Goal: Information Seeking & Learning: Learn about a topic

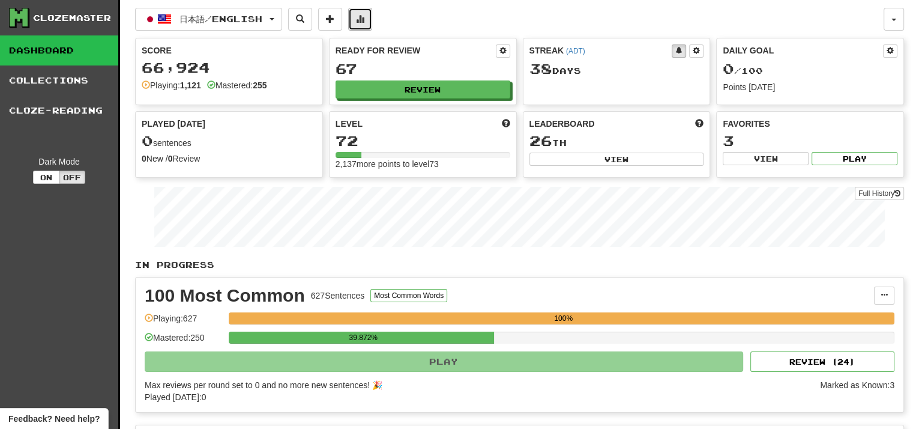
click at [361, 23] on button at bounding box center [360, 19] width 24 height 23
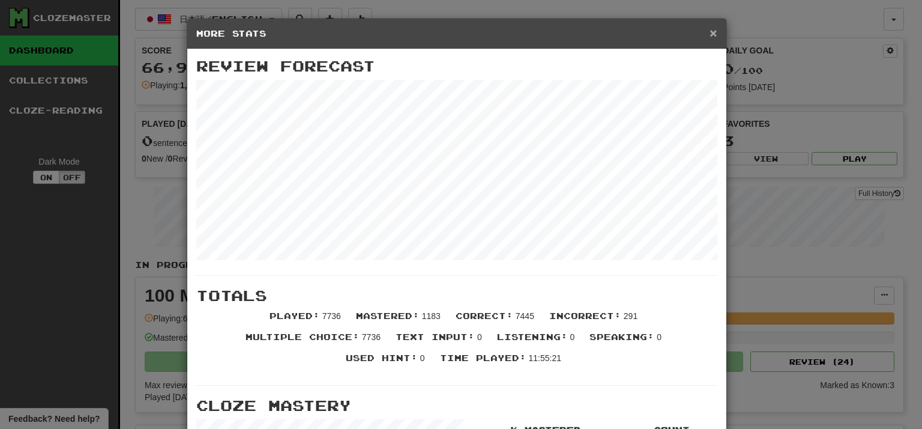
click at [710, 29] on span "×" at bounding box center [713, 33] width 7 height 14
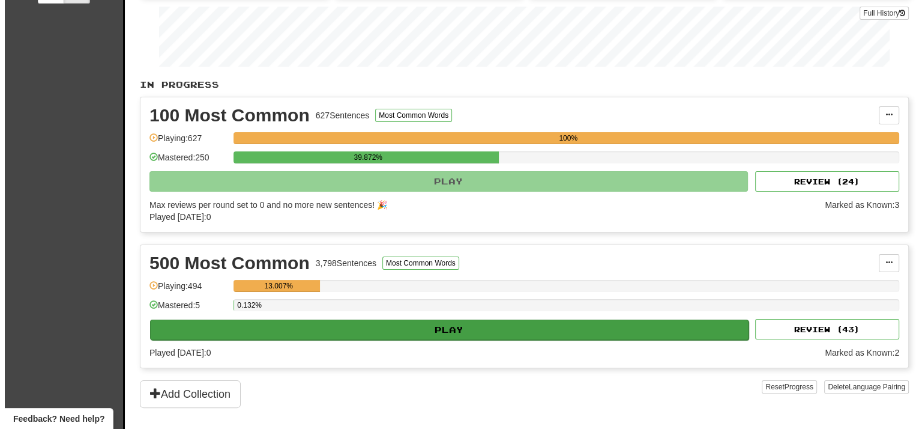
scroll to position [240, 0]
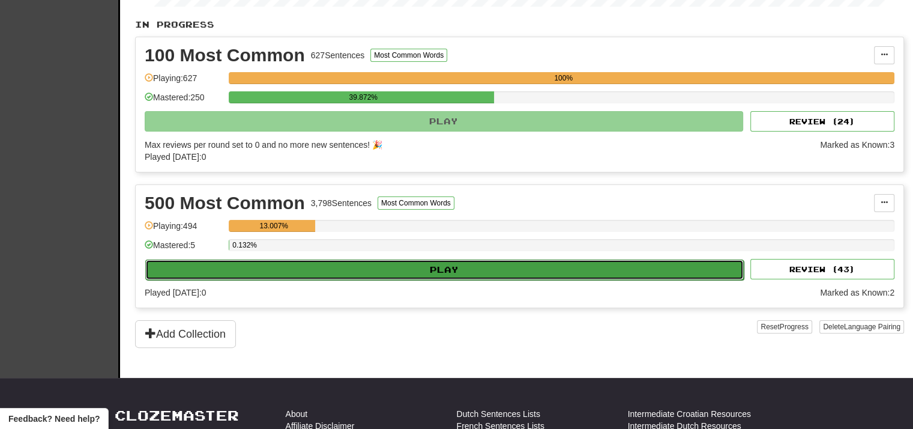
click at [339, 280] on button "Play" at bounding box center [444, 269] width 598 height 20
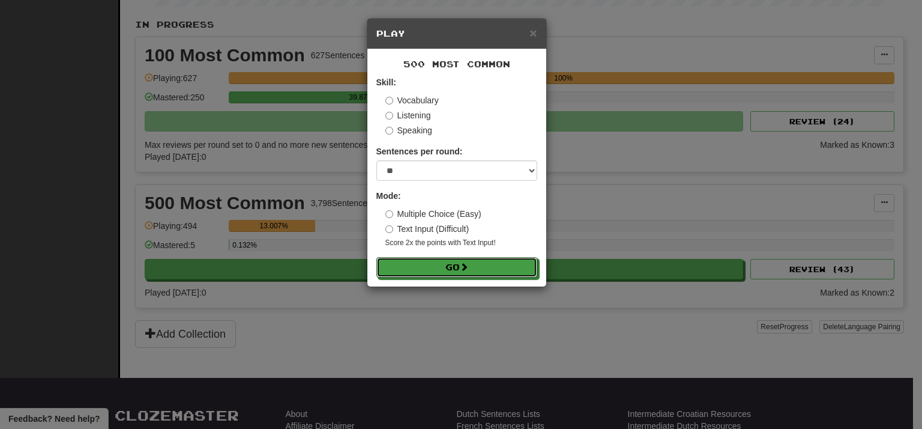
drag, startPoint x: 427, startPoint y: 269, endPoint x: 473, endPoint y: 174, distance: 105.2
click at [473, 190] on form "Skill: Vocabulary Listening Speaking Sentences per round: * ** ** ** ** ** *** …" at bounding box center [456, 176] width 161 height 201
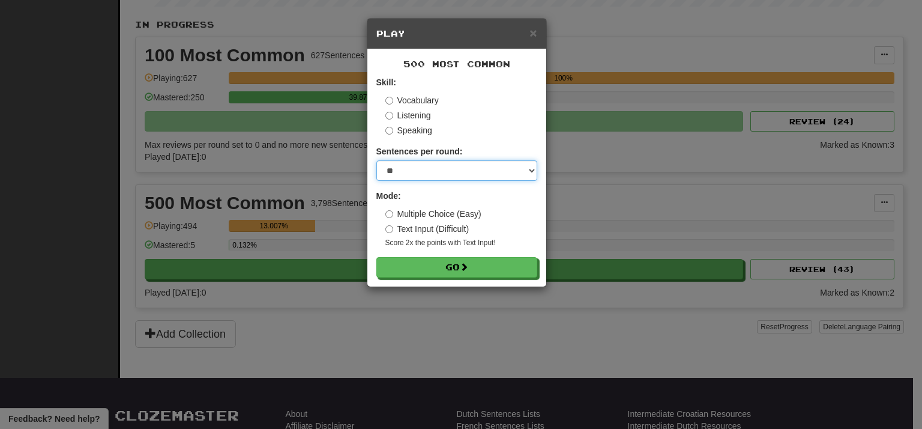
click at [473, 173] on select "* ** ** ** ** ** *** ********" at bounding box center [456, 170] width 161 height 20
select select "**"
click at [376, 160] on select "* ** ** ** ** ** *** ********" at bounding box center [456, 170] width 161 height 20
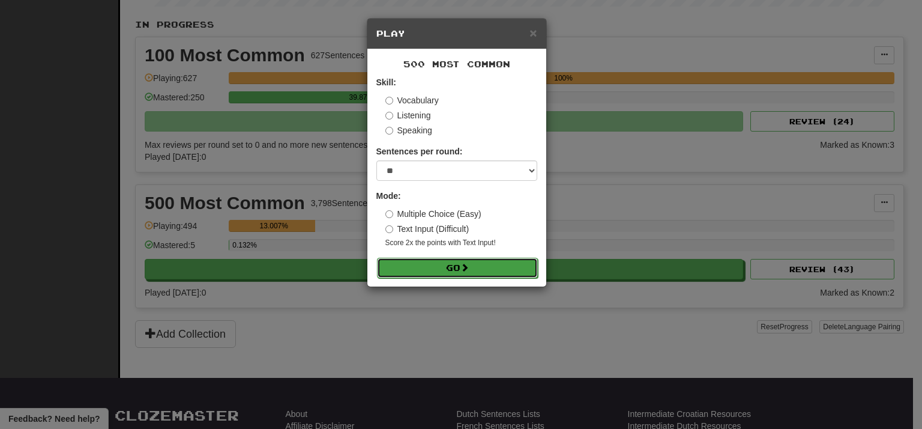
click at [443, 278] on button "Go" at bounding box center [457, 268] width 161 height 20
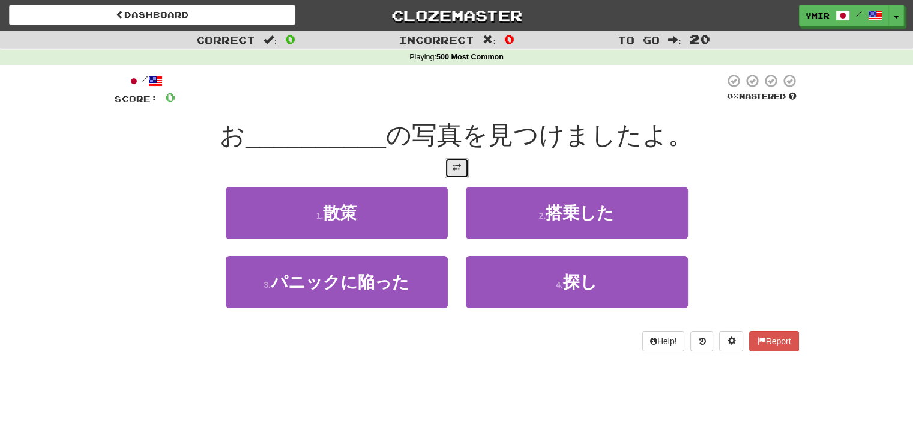
click at [465, 170] on button at bounding box center [457, 168] width 24 height 20
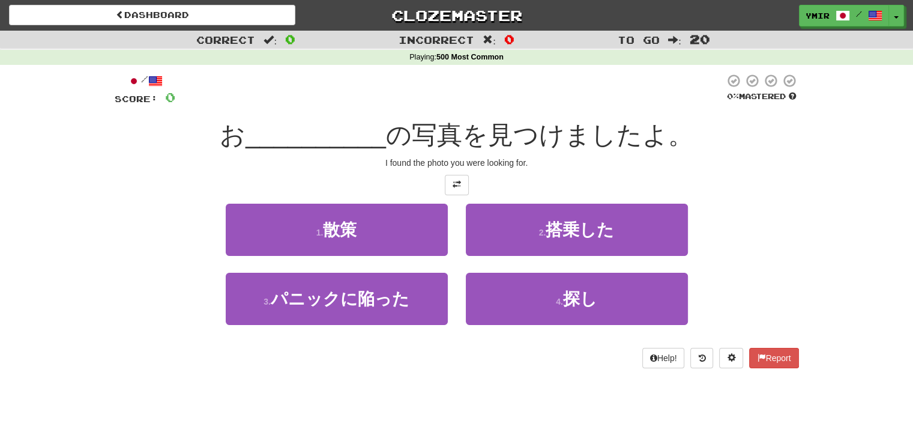
click at [457, 218] on div "2 . 搭乗した" at bounding box center [577, 237] width 240 height 69
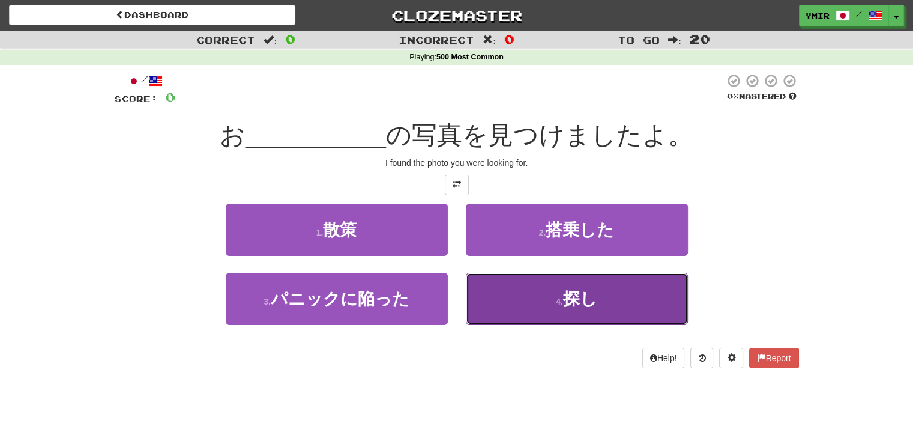
click at [490, 312] on button "4 . 探し" at bounding box center [577, 299] width 222 height 52
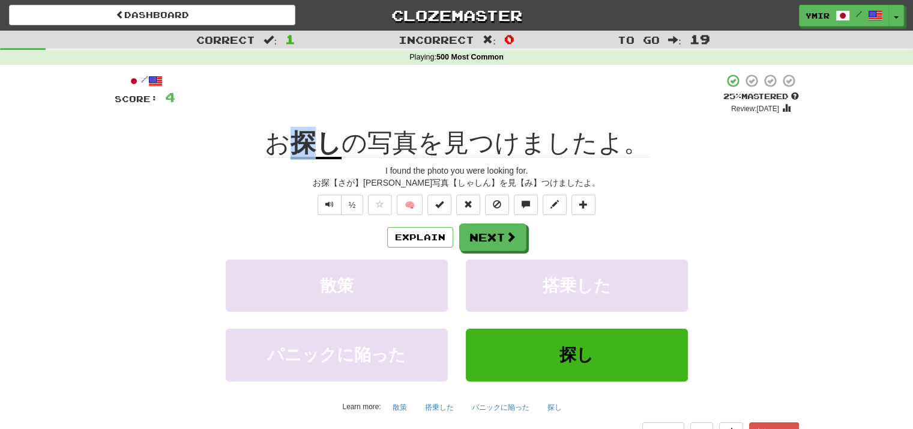
drag, startPoint x: 297, startPoint y: 124, endPoint x: 315, endPoint y: 123, distance: 18.0
click at [315, 123] on div "/ Score: 4 + 4 25 % Mastered Review: 2025-09-21 お 探し の写真を見つけましたよ。 I found the p…" at bounding box center [457, 267] width 684 height 388
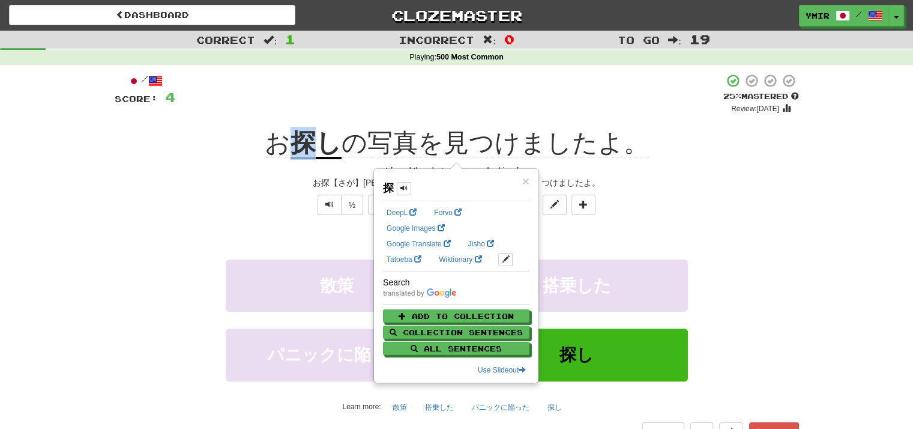
copy u "探"
click at [366, 104] on div "+ 4" at bounding box center [449, 93] width 548 height 41
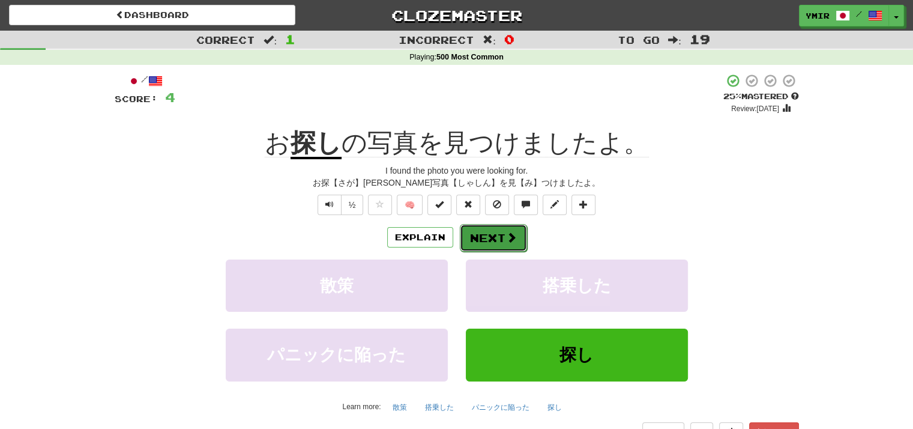
click at [492, 239] on button "Next" at bounding box center [493, 238] width 67 height 28
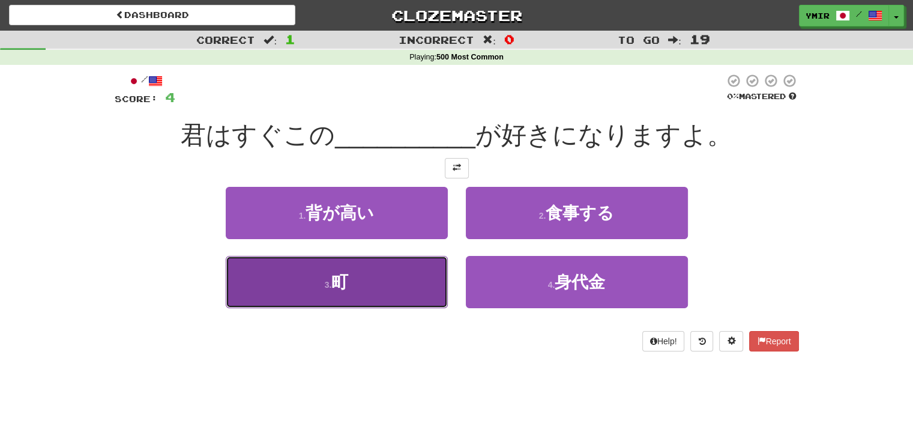
click at [392, 271] on button "3 . 町" at bounding box center [337, 282] width 222 height 52
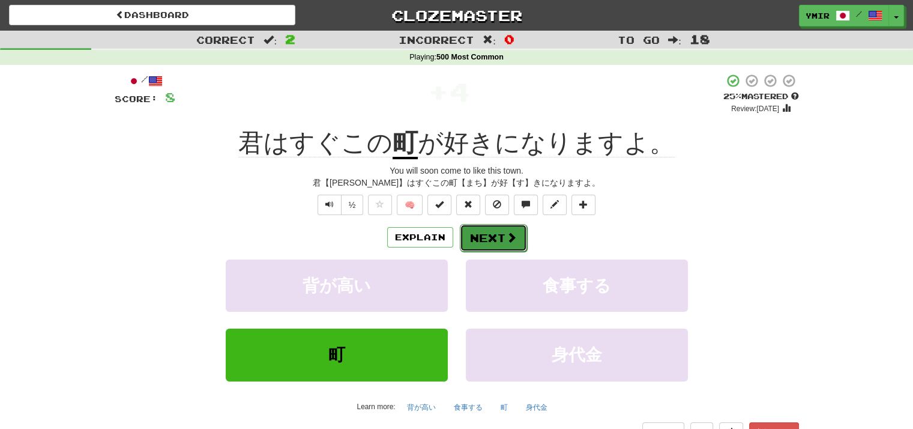
click at [475, 239] on button "Next" at bounding box center [493, 238] width 67 height 28
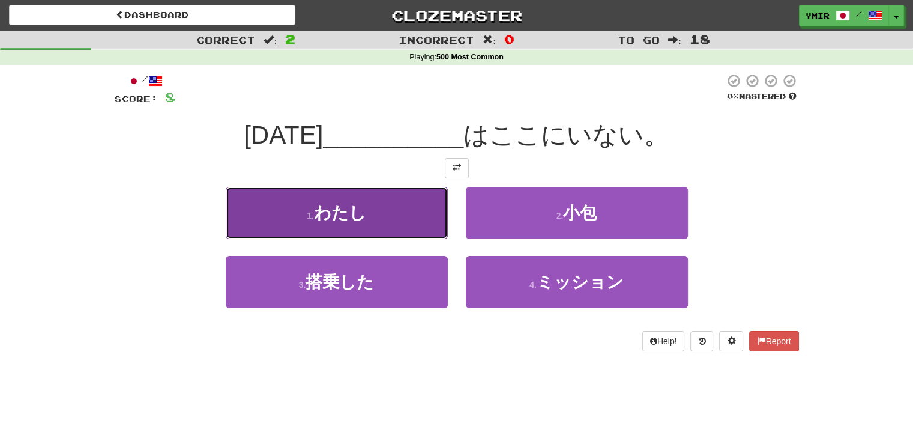
click at [418, 222] on button "1 . わたし" at bounding box center [337, 213] width 222 height 52
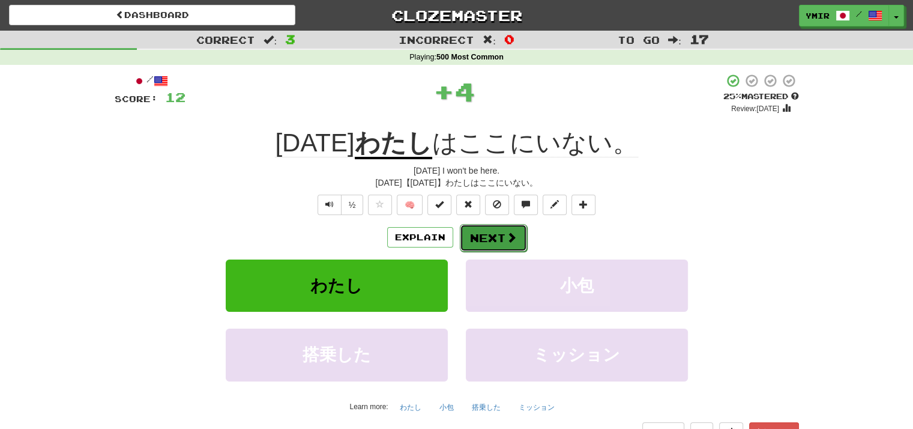
click at [477, 239] on button "Next" at bounding box center [493, 238] width 67 height 28
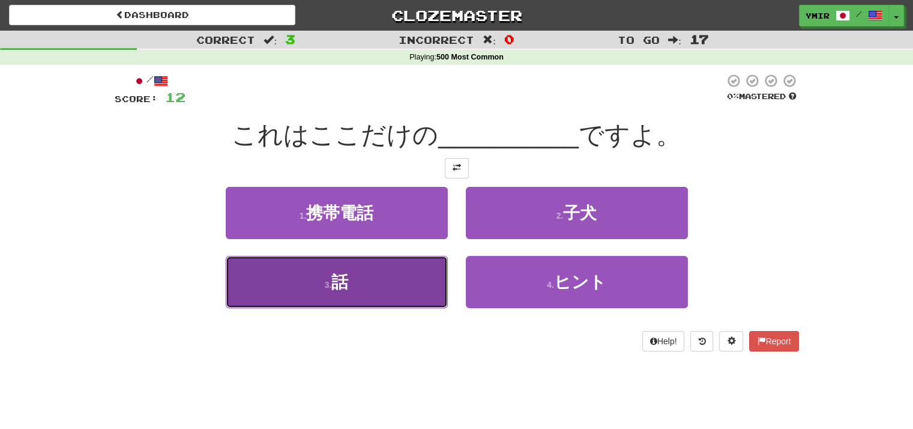
click at [411, 283] on button "3 . 話" at bounding box center [337, 282] width 222 height 52
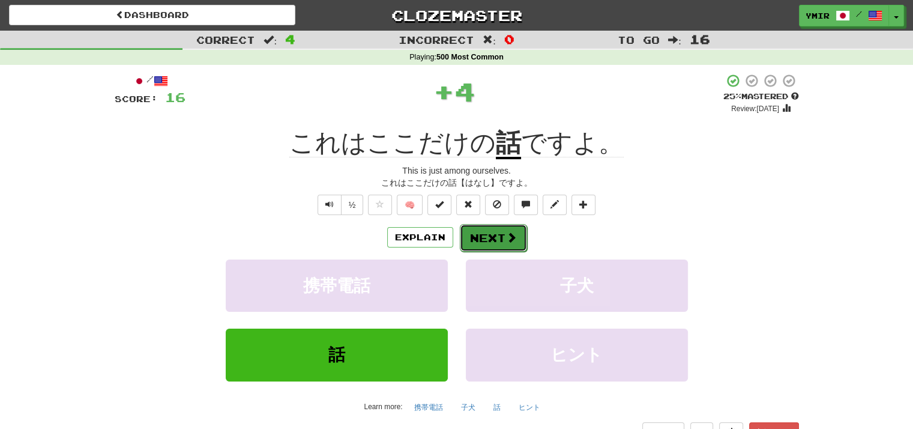
click at [475, 240] on button "Next" at bounding box center [493, 238] width 67 height 28
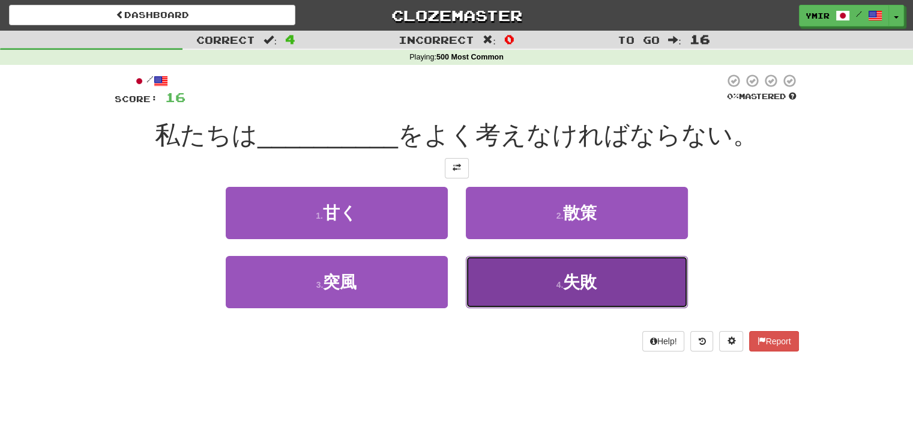
click at [478, 280] on button "4 . 失敗" at bounding box center [577, 282] width 222 height 52
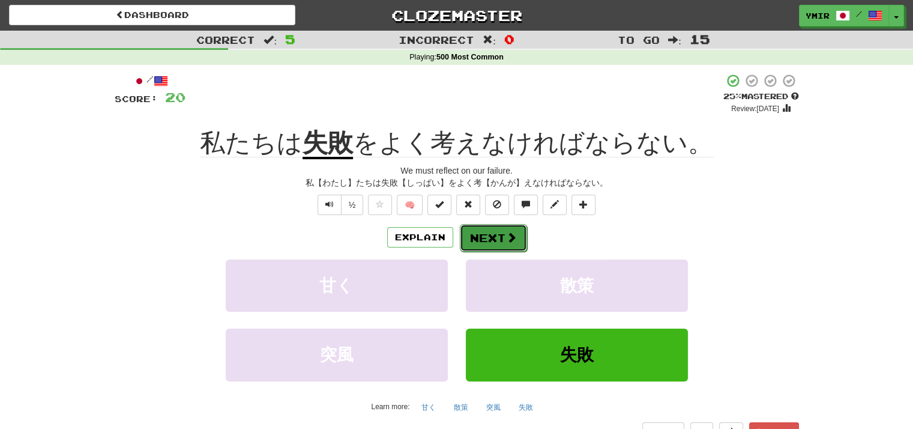
click at [474, 241] on button "Next" at bounding box center [493, 238] width 67 height 28
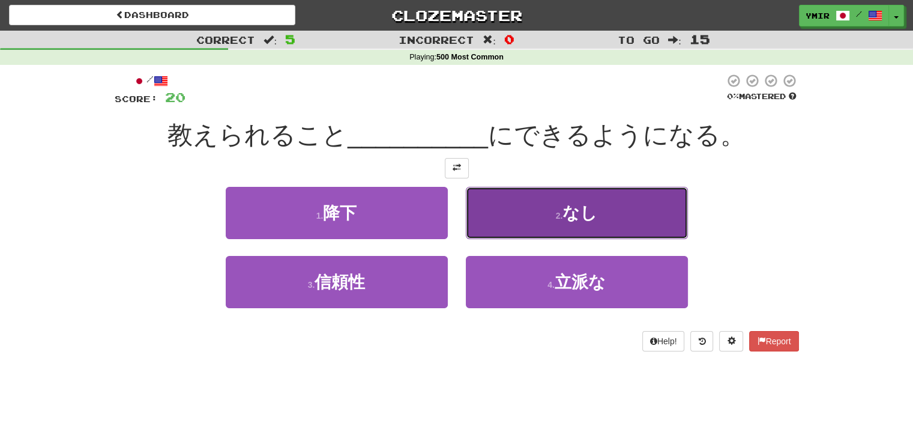
click at [474, 215] on button "2 . なし" at bounding box center [577, 213] width 222 height 52
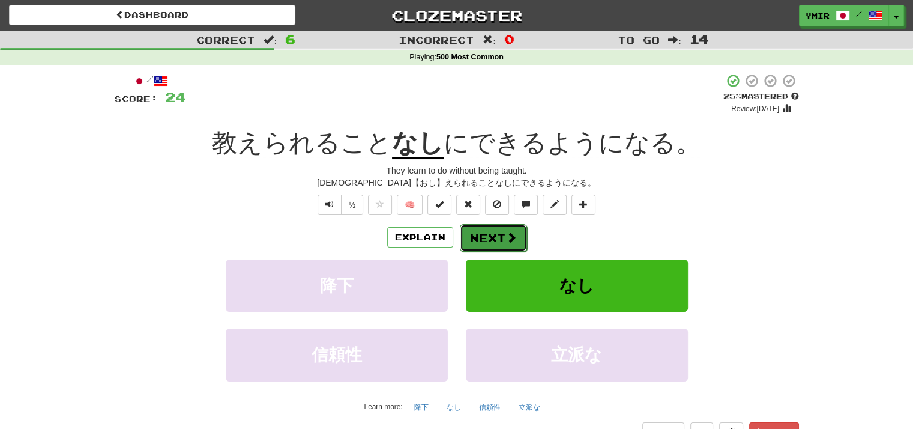
click at [469, 238] on button "Next" at bounding box center [493, 238] width 67 height 28
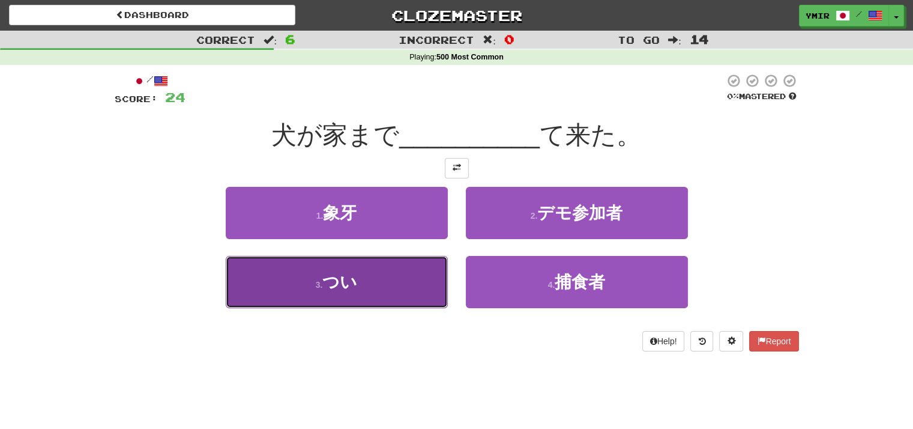
click at [429, 268] on button "3 . つい" at bounding box center [337, 282] width 222 height 52
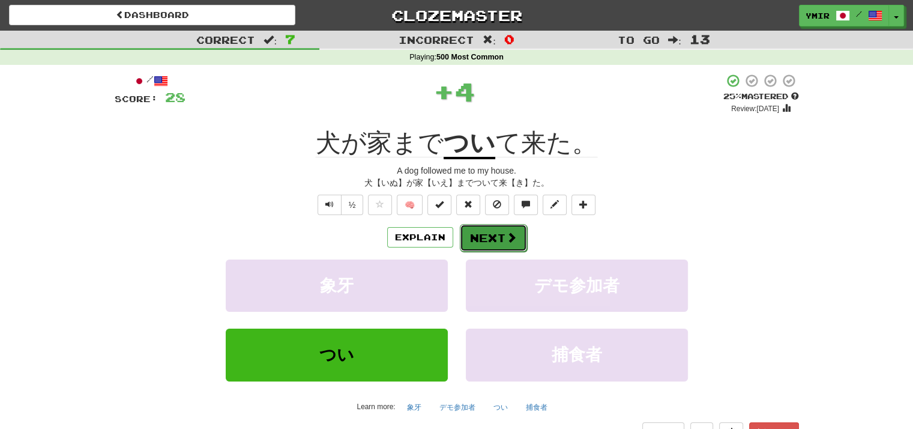
click at [481, 243] on button "Next" at bounding box center [493, 238] width 67 height 28
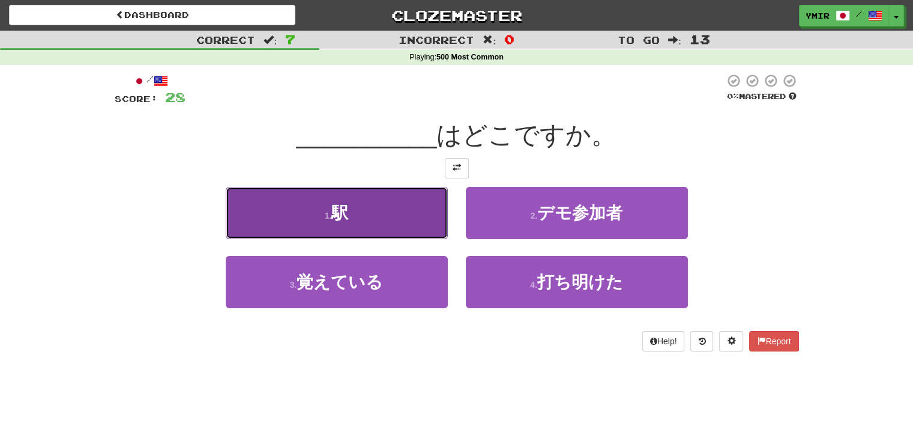
click at [437, 218] on button "1 . 駅" at bounding box center [337, 213] width 222 height 52
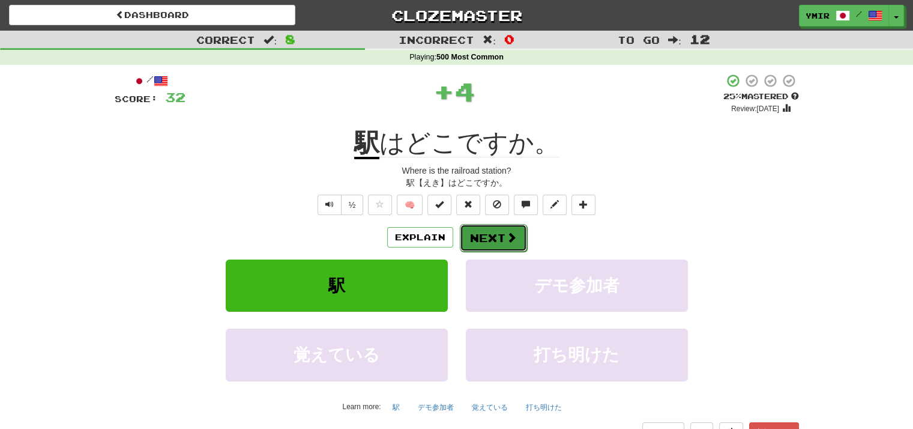
click at [472, 240] on button "Next" at bounding box center [493, 238] width 67 height 28
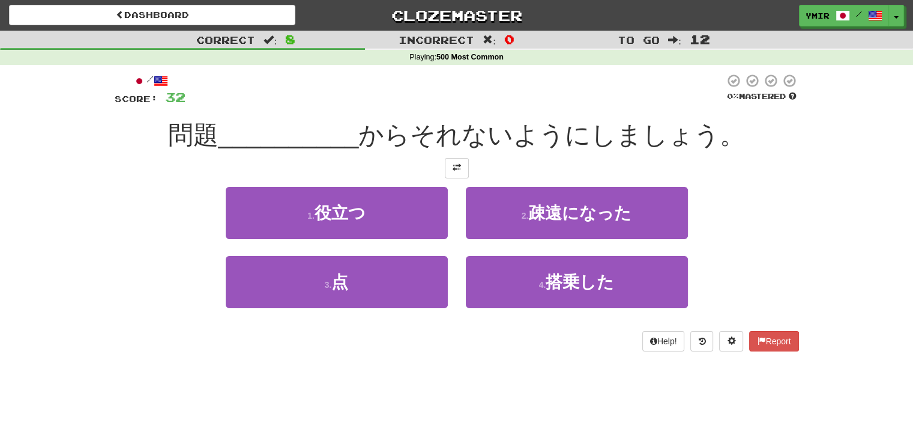
click at [459, 181] on div "/ Score: 32 0 % Mastered 問題 __________ からそれないようにしましょう。 1 . 役立つ 2 . 疎遠になった 3 . 点…" at bounding box center [457, 212] width 684 height 278
click at [458, 177] on button at bounding box center [457, 168] width 24 height 20
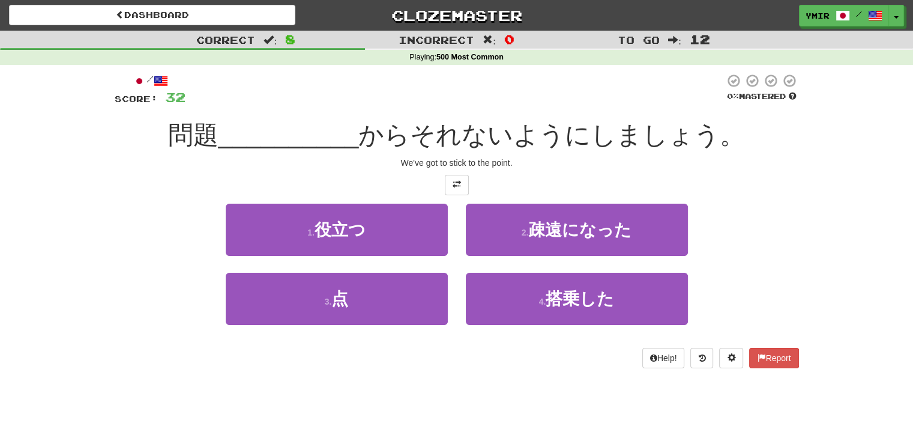
click at [455, 238] on div "1 . 役立つ" at bounding box center [337, 237] width 240 height 69
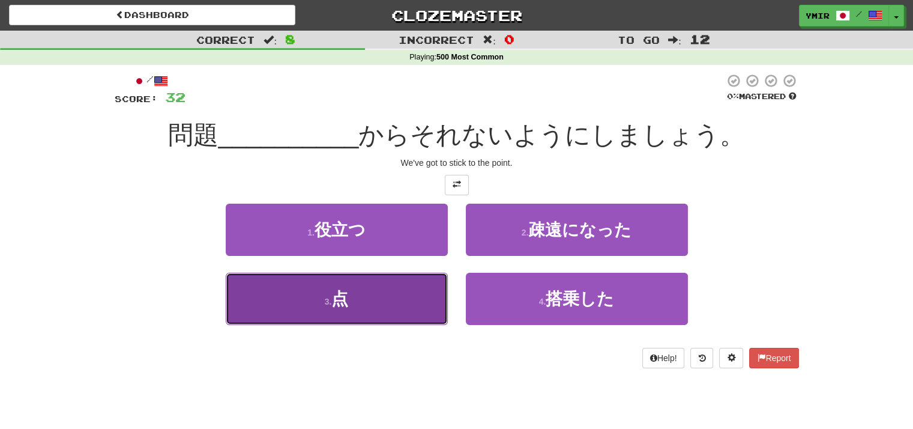
click at [435, 291] on button "3 . 点" at bounding box center [337, 299] width 222 height 52
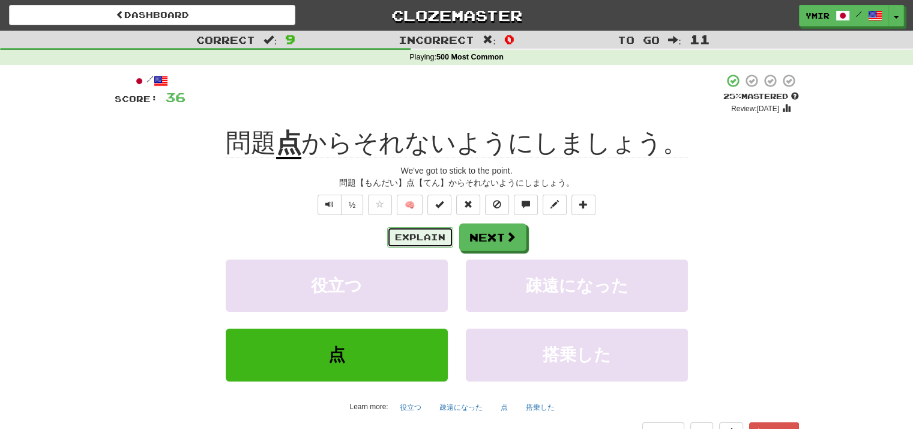
click at [424, 240] on button "Explain" at bounding box center [420, 237] width 66 height 20
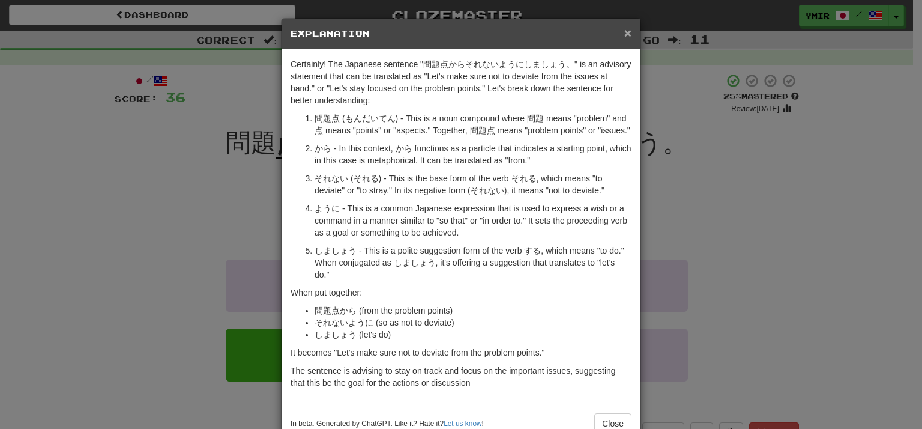
click at [627, 31] on span "×" at bounding box center [627, 33] width 7 height 14
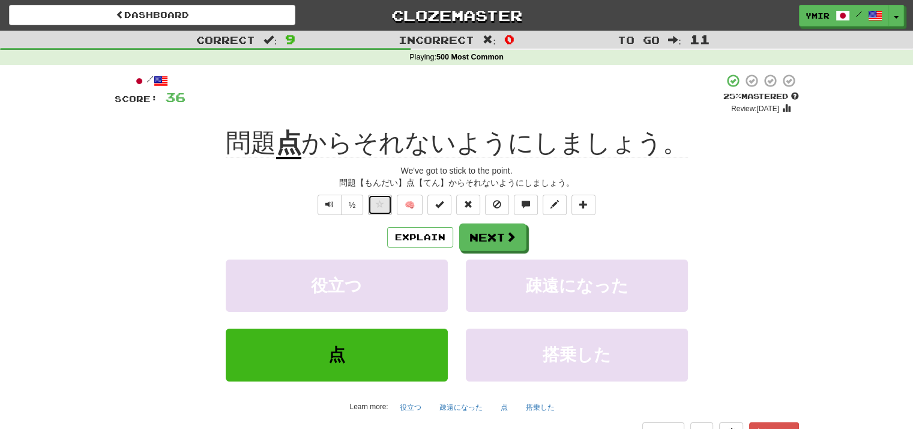
click at [384, 205] on button at bounding box center [380, 204] width 24 height 20
click at [478, 238] on button "Next" at bounding box center [493, 238] width 67 height 28
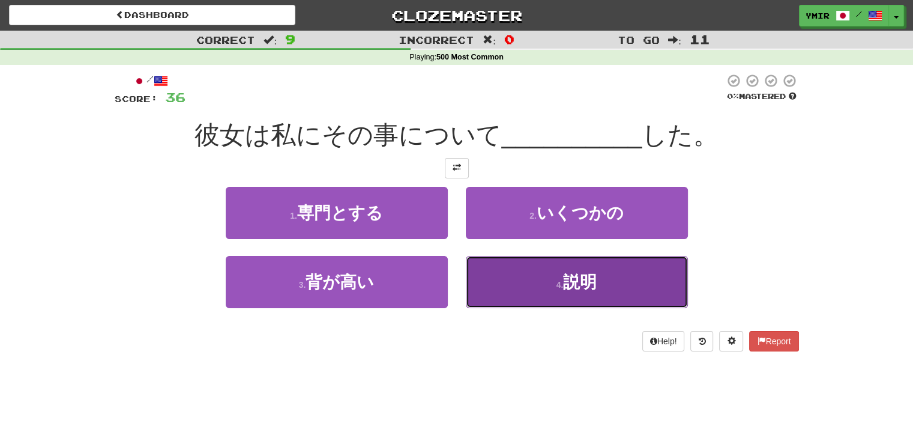
click at [480, 283] on button "4 . 説明" at bounding box center [577, 282] width 222 height 52
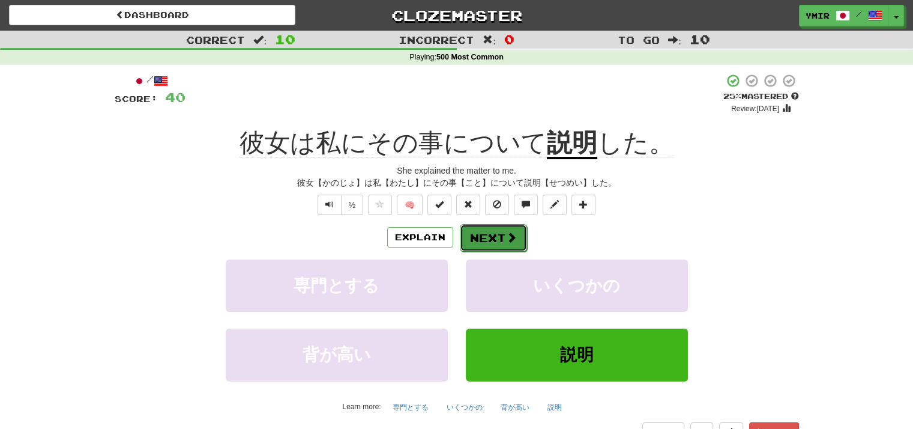
click at [480, 232] on button "Next" at bounding box center [493, 238] width 67 height 28
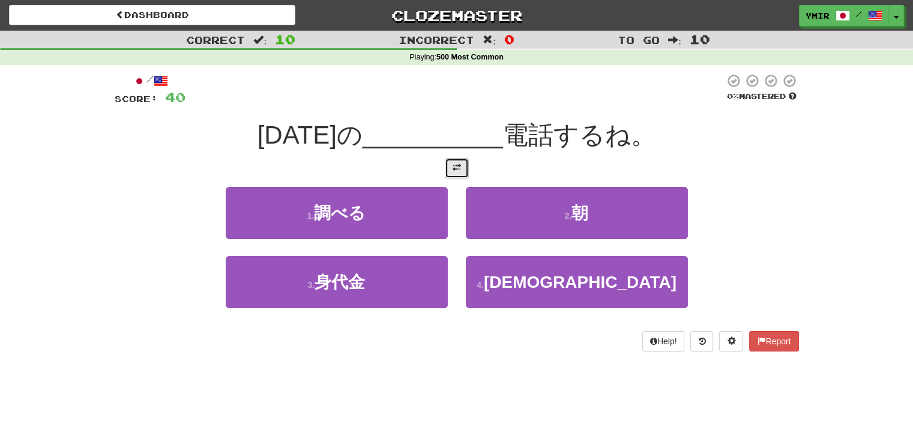
click at [465, 171] on button at bounding box center [457, 168] width 24 height 20
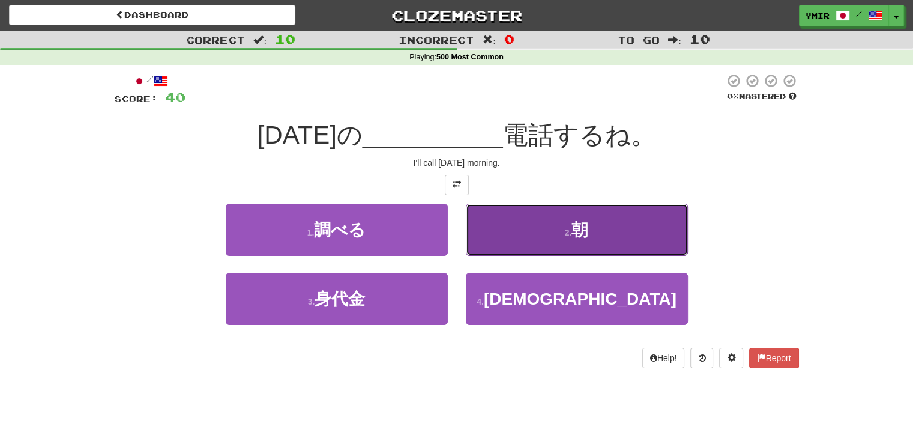
click at [507, 238] on button "2 . 朝" at bounding box center [577, 229] width 222 height 52
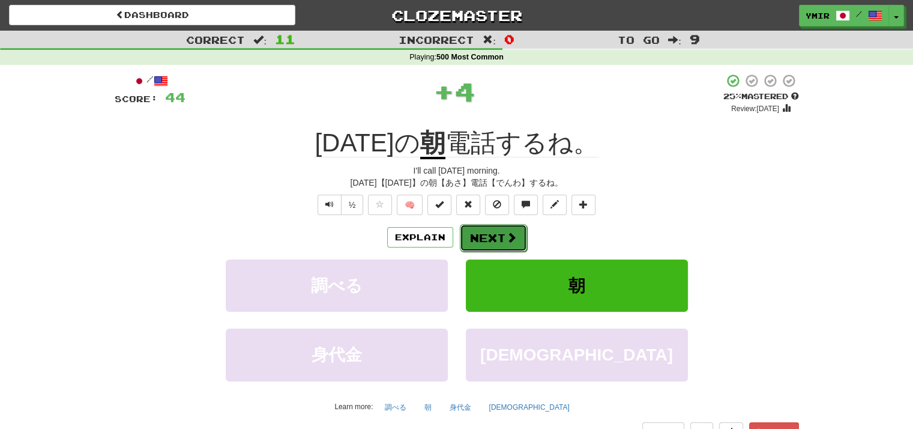
click at [466, 241] on button "Next" at bounding box center [493, 238] width 67 height 28
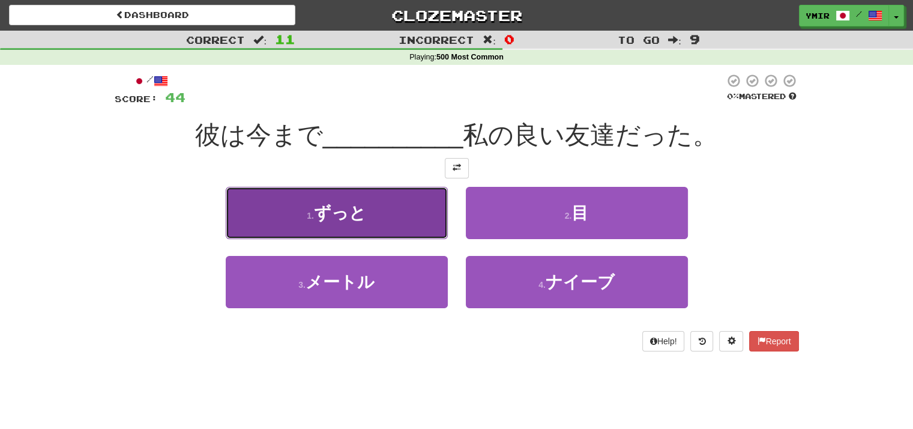
click at [435, 212] on button "1 . ずっと" at bounding box center [337, 213] width 222 height 52
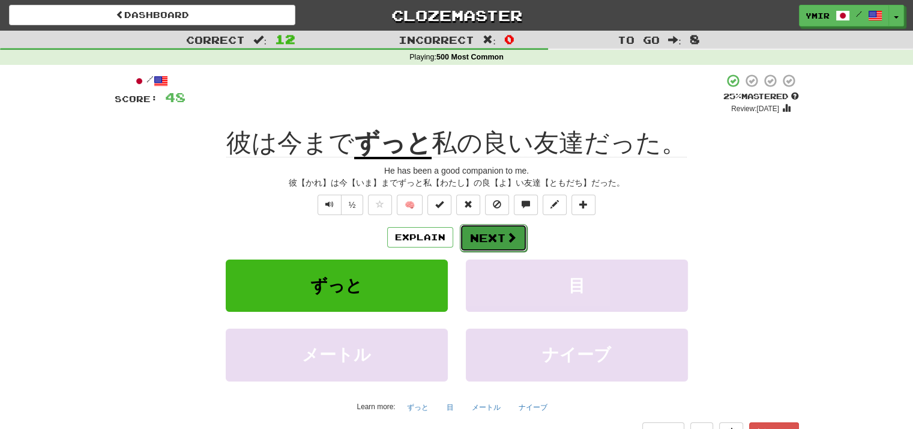
click at [476, 239] on button "Next" at bounding box center [493, 238] width 67 height 28
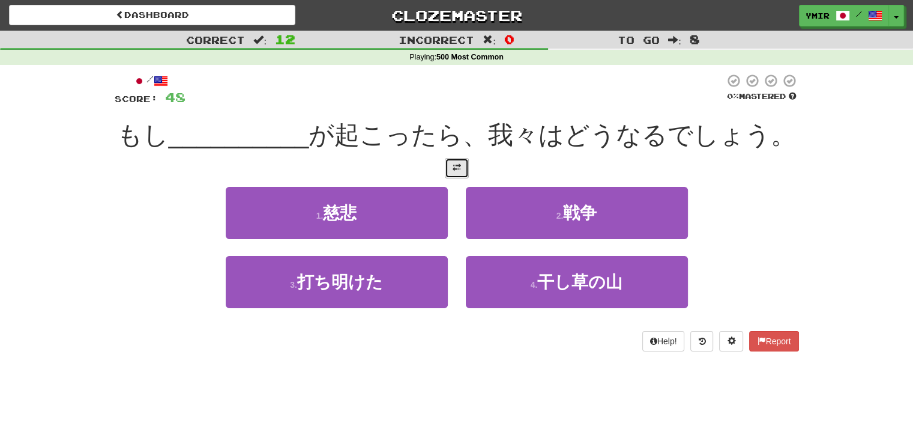
click at [455, 176] on button at bounding box center [457, 168] width 24 height 20
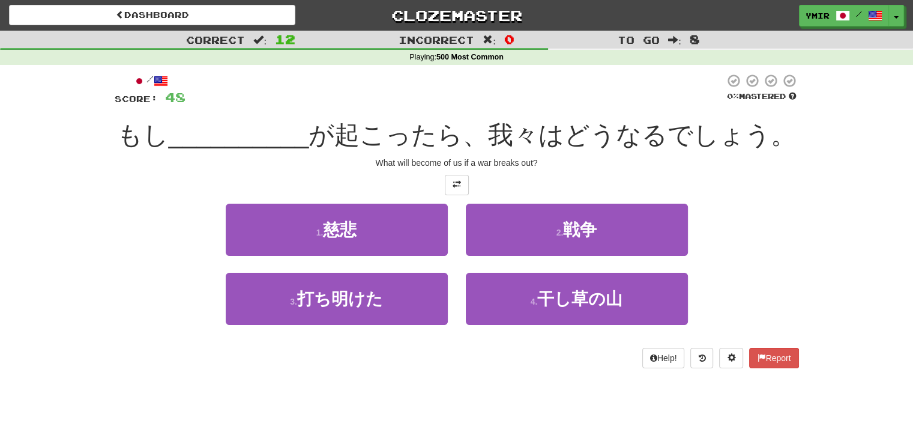
click at [458, 226] on div "2 . 戦争" at bounding box center [577, 237] width 240 height 69
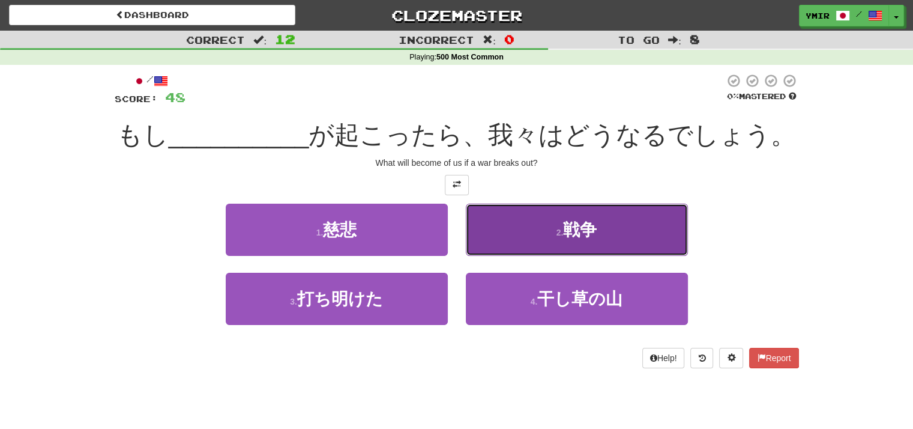
click at [475, 227] on button "2 . 戦争" at bounding box center [577, 229] width 222 height 52
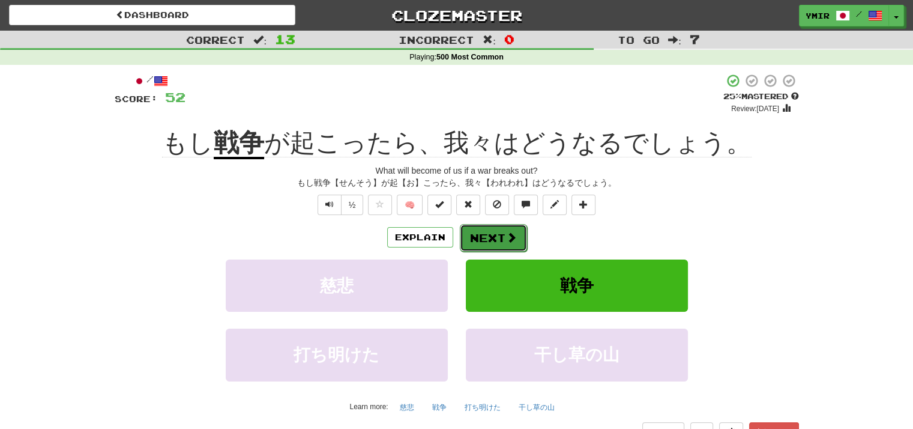
click at [475, 237] on button "Next" at bounding box center [493, 238] width 67 height 28
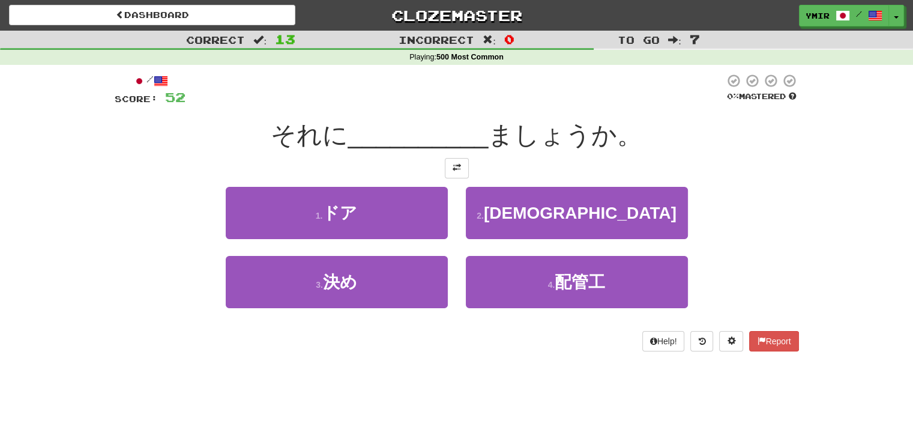
click at [460, 215] on div "2 . カトリック" at bounding box center [577, 221] width 240 height 69
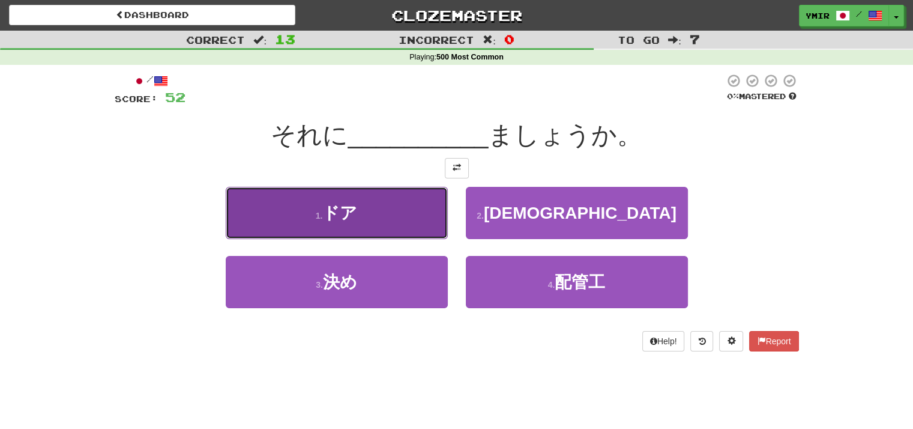
click at [432, 220] on button "1 . ドア" at bounding box center [337, 213] width 222 height 52
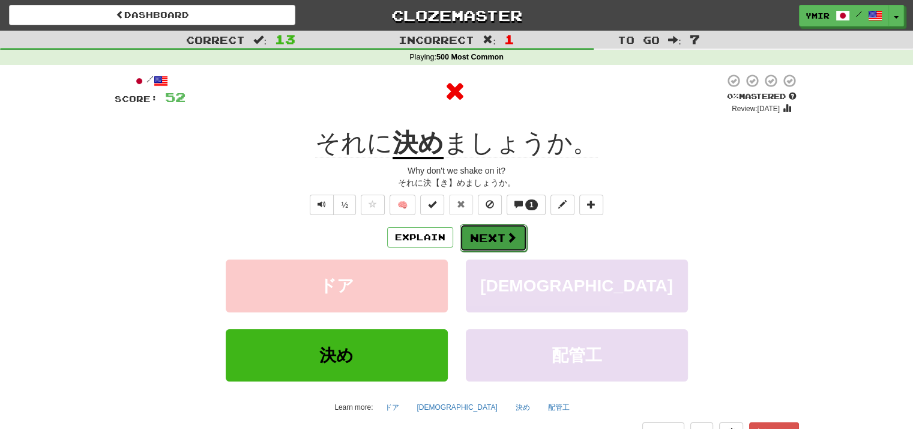
click at [480, 235] on button "Next" at bounding box center [493, 238] width 67 height 28
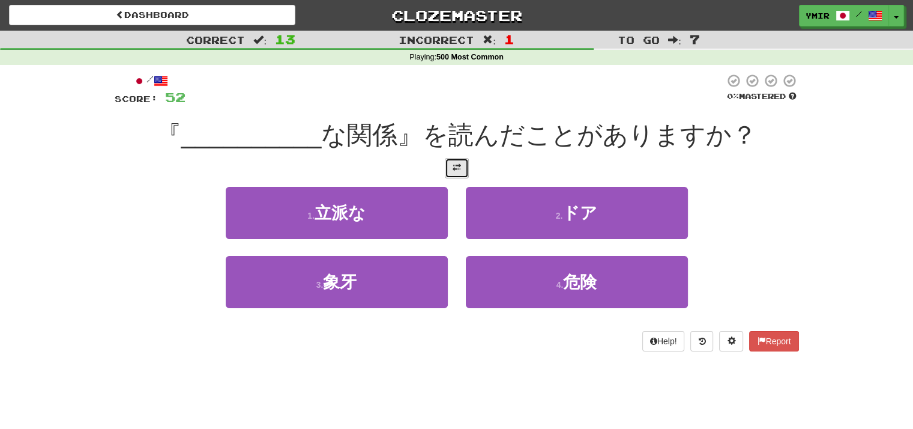
click at [452, 175] on button at bounding box center [457, 168] width 24 height 20
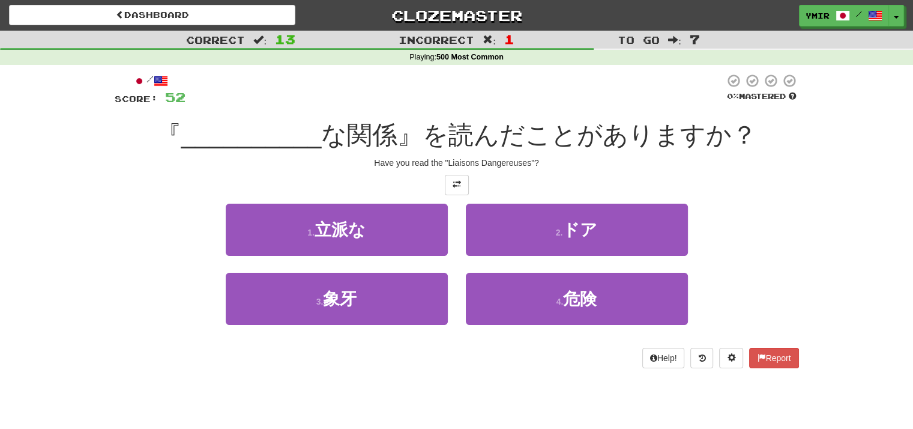
click at [458, 240] on div "2 . ドア" at bounding box center [577, 237] width 240 height 69
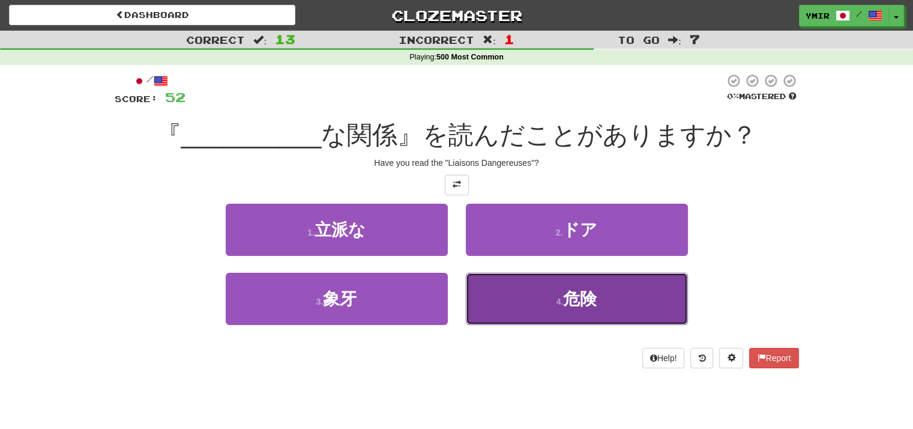
click at [481, 307] on button "4 . 危険" at bounding box center [577, 299] width 222 height 52
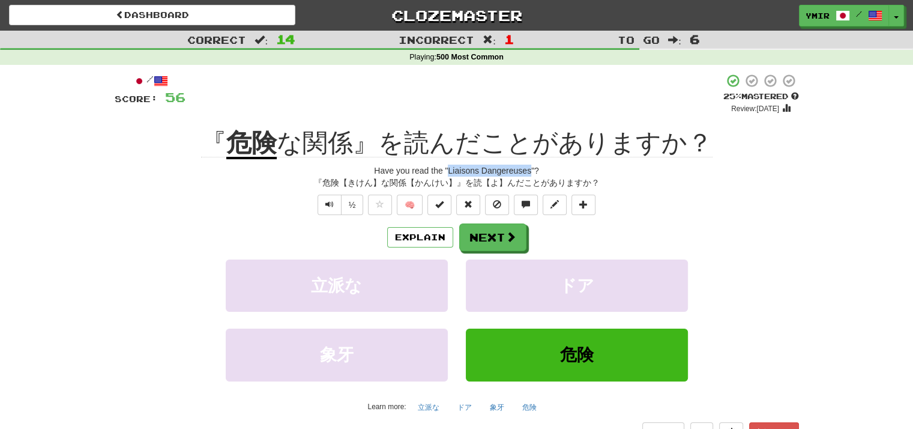
drag, startPoint x: 449, startPoint y: 172, endPoint x: 529, endPoint y: 172, distance: 80.4
click at [529, 172] on div "Have you read the "Liaisons Dangereuses"?" at bounding box center [457, 170] width 684 height 12
click at [459, 255] on div "Explain Next 立派な ドア 象牙 危険 Learn more: 立派な ドア 象牙 危険" at bounding box center [457, 319] width 684 height 193
click at [486, 245] on button "Next" at bounding box center [493, 238] width 67 height 28
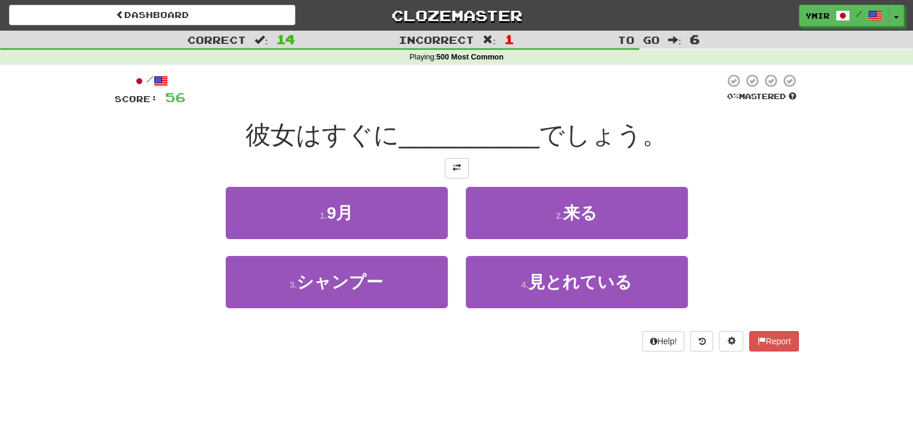
click at [452, 203] on div "1 . 9月" at bounding box center [337, 221] width 240 height 69
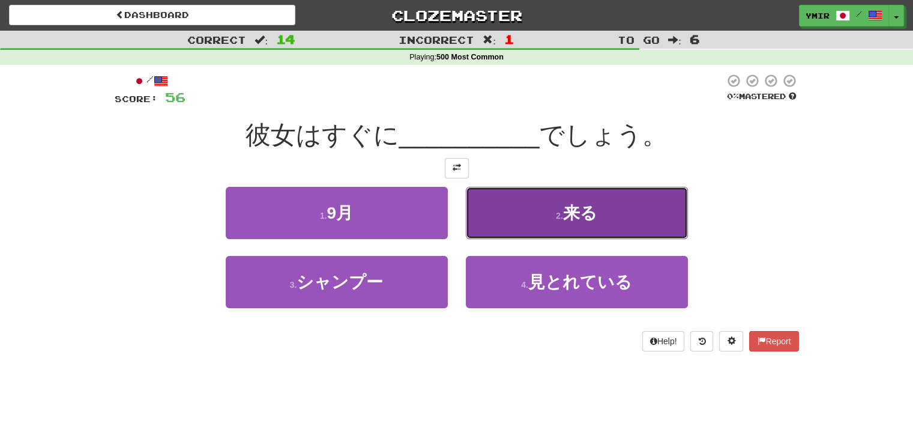
click at [488, 217] on button "2 . 来る" at bounding box center [577, 213] width 222 height 52
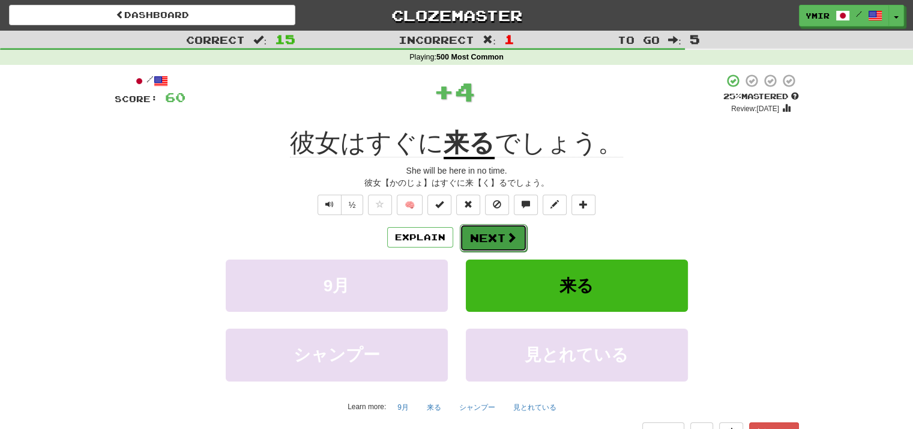
click at [483, 237] on button "Next" at bounding box center [493, 238] width 67 height 28
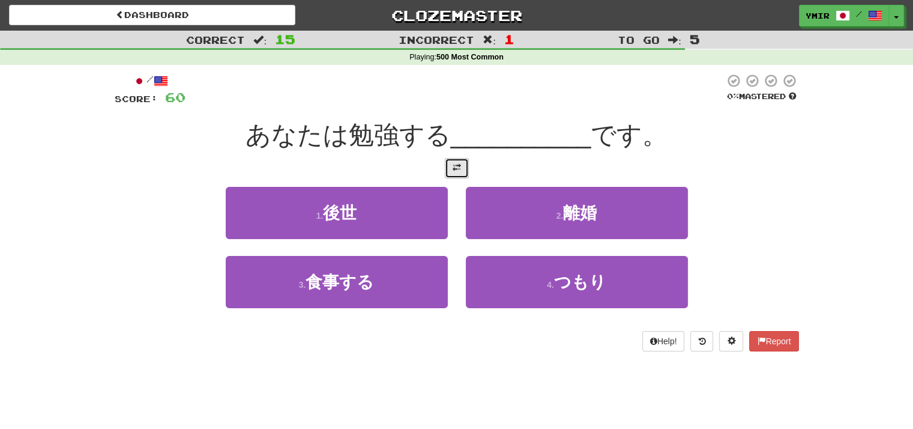
click at [461, 176] on button at bounding box center [457, 168] width 24 height 20
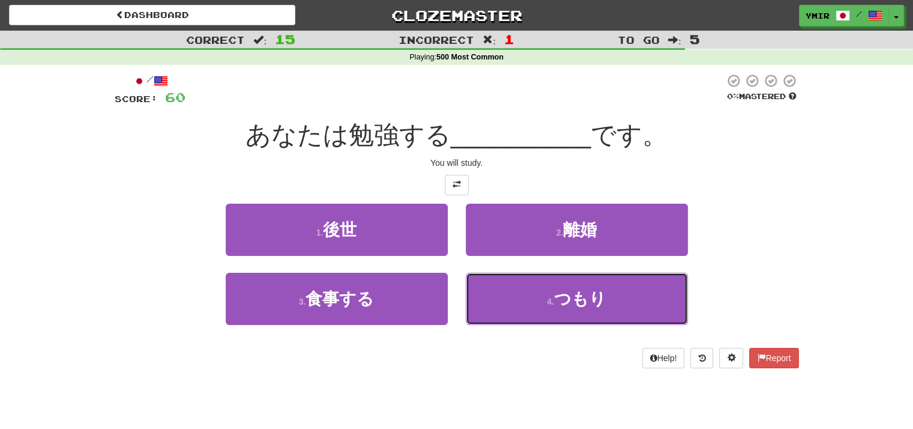
drag, startPoint x: 483, startPoint y: 289, endPoint x: 470, endPoint y: 259, distance: 32.0
click at [482, 288] on button "4 . つもり" at bounding box center [577, 299] width 222 height 52
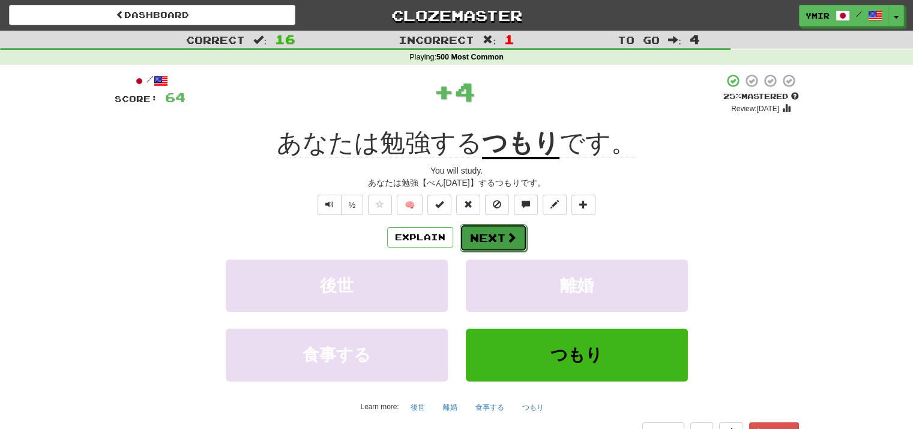
click at [473, 242] on button "Next" at bounding box center [493, 238] width 67 height 28
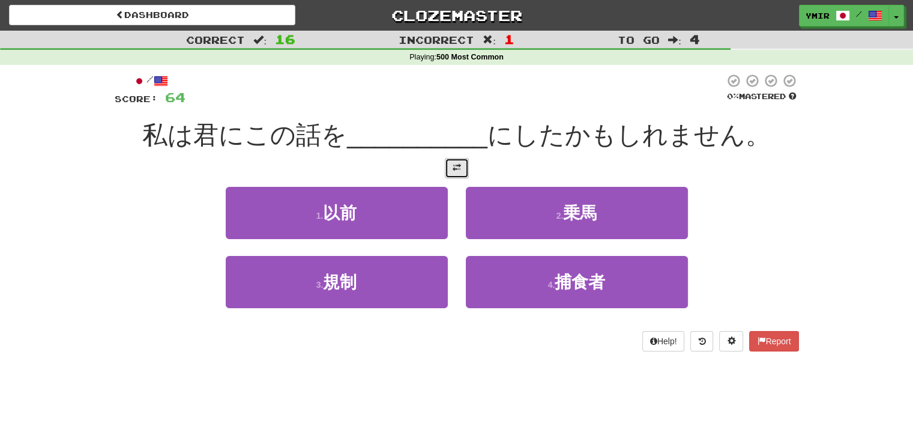
click at [459, 173] on button at bounding box center [457, 168] width 24 height 20
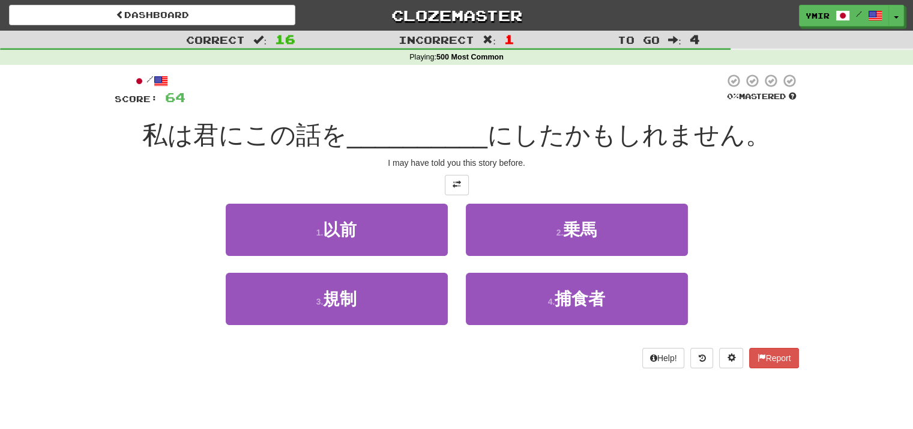
click at [457, 235] on div "2 . 乗馬" at bounding box center [577, 237] width 240 height 69
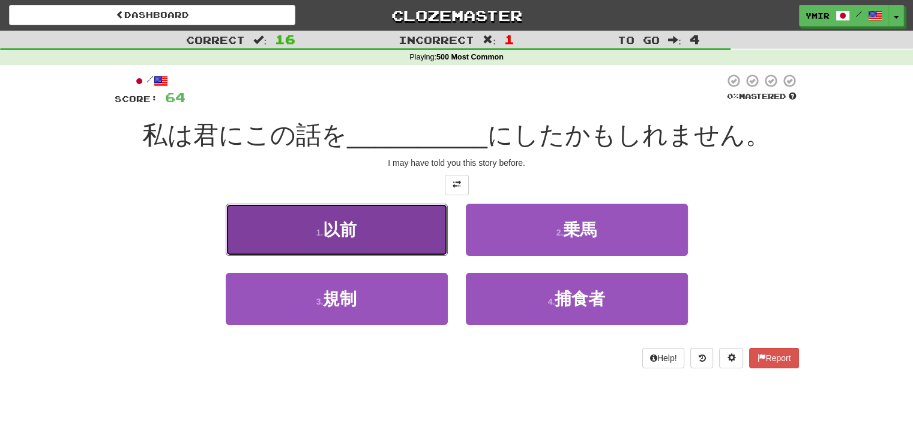
click at [413, 237] on button "1 . 以前" at bounding box center [337, 229] width 222 height 52
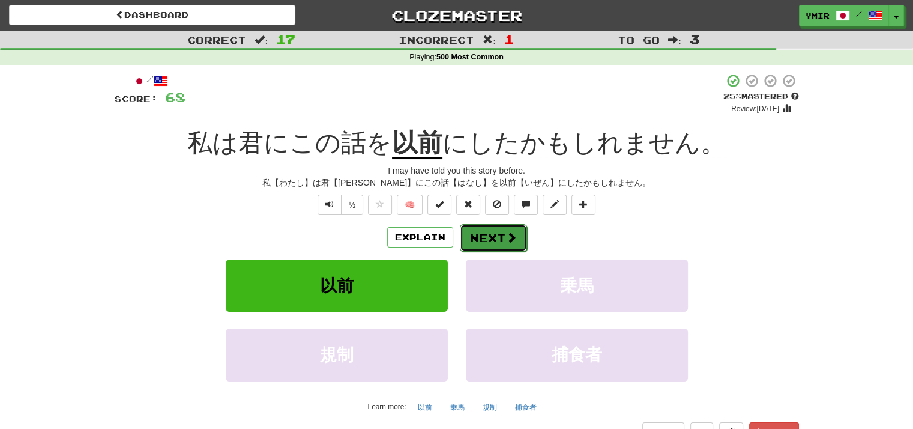
click at [484, 240] on button "Next" at bounding box center [493, 238] width 67 height 28
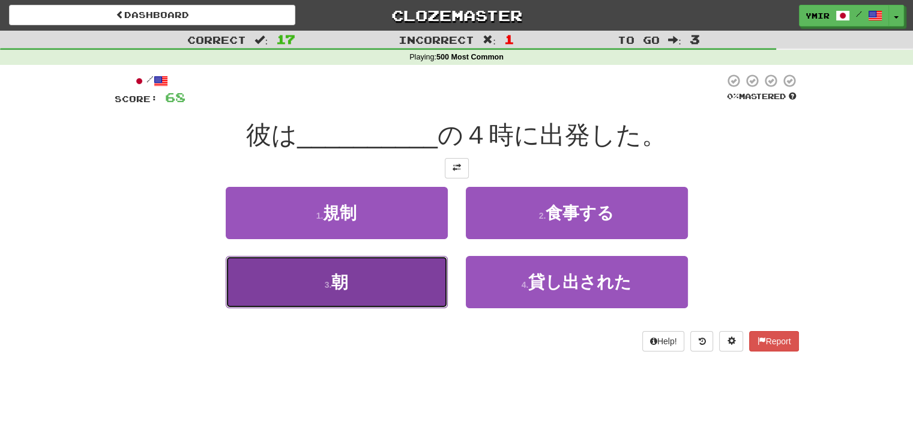
click at [441, 271] on button "3 . 朝" at bounding box center [337, 282] width 222 height 52
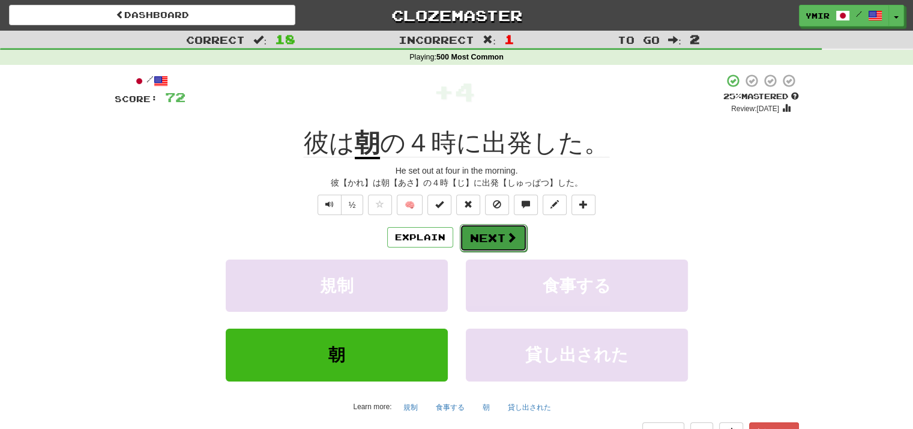
click at [466, 238] on button "Next" at bounding box center [493, 238] width 67 height 28
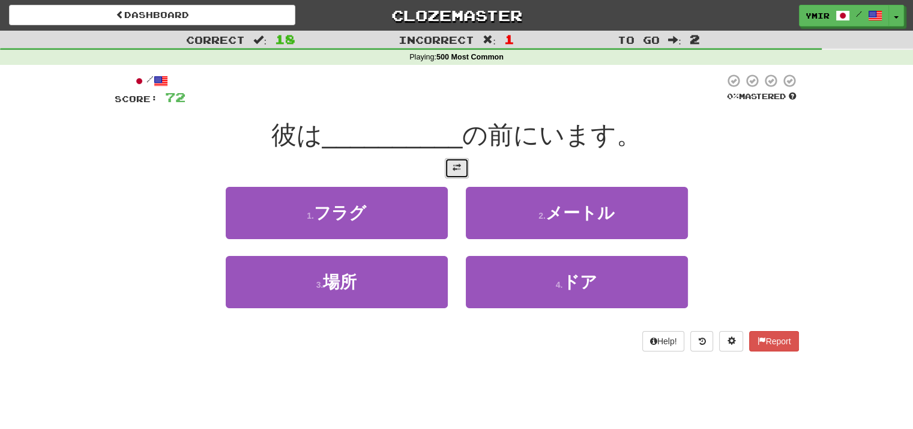
click at [459, 169] on span at bounding box center [457, 167] width 8 height 8
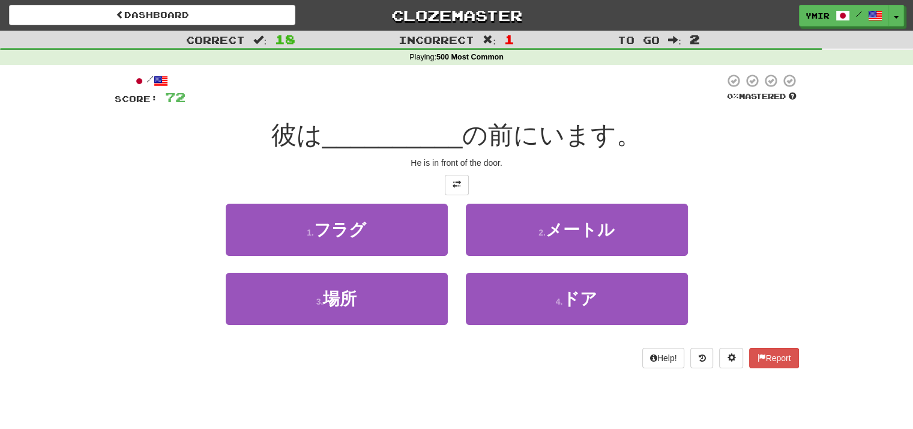
click at [462, 235] on div "2 . メートル" at bounding box center [577, 237] width 240 height 69
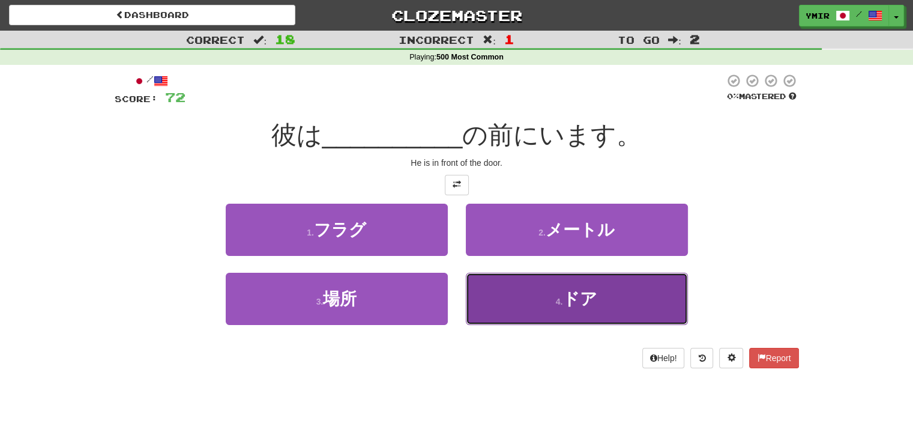
click at [479, 284] on button "4 . ドア" at bounding box center [577, 299] width 222 height 52
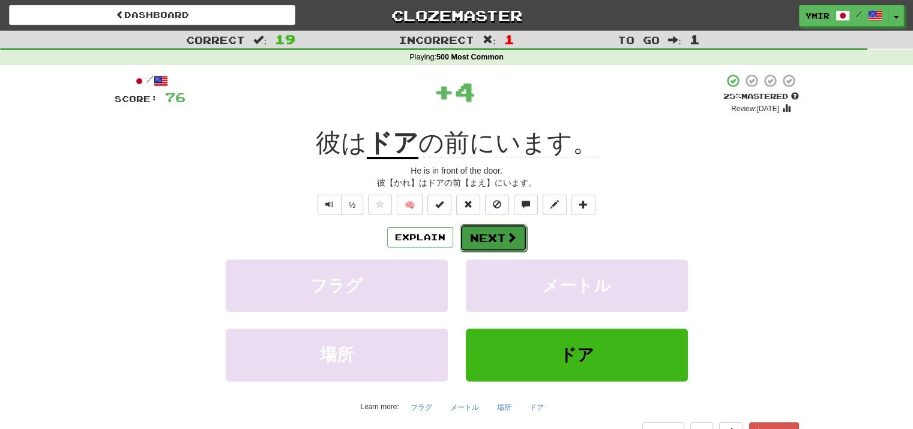
click at [480, 244] on button "Next" at bounding box center [493, 238] width 67 height 28
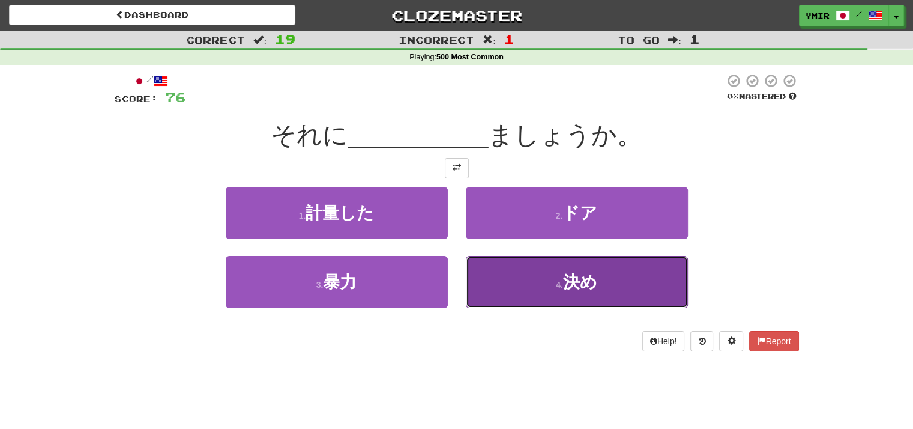
click at [495, 281] on button "4 . 決め" at bounding box center [577, 282] width 222 height 52
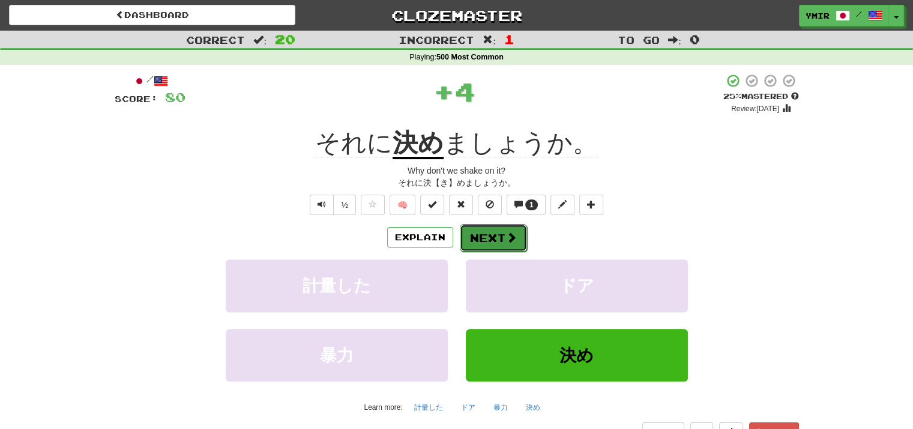
click at [481, 243] on button "Next" at bounding box center [493, 238] width 67 height 28
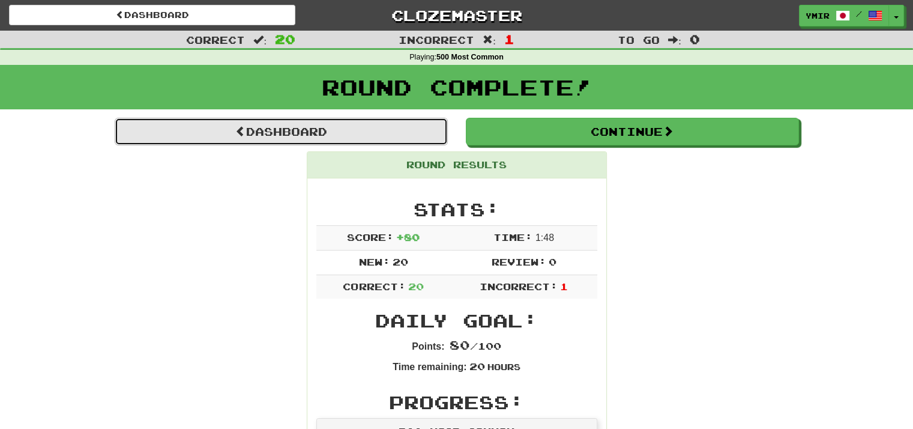
click at [364, 134] on link "Dashboard" at bounding box center [281, 132] width 333 height 28
